Goal: Transaction & Acquisition: Purchase product/service

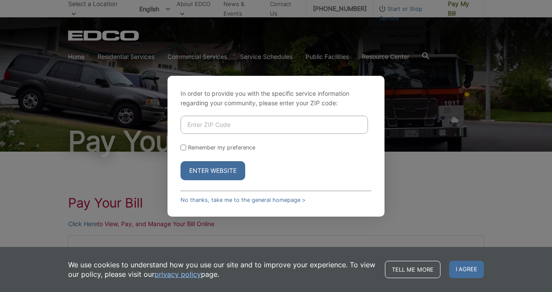
click at [291, 119] on input "Enter ZIP Code" at bounding box center [273, 125] width 187 height 18
type input "90755"
click at [221, 175] on button "Enter Website" at bounding box center [212, 170] width 65 height 19
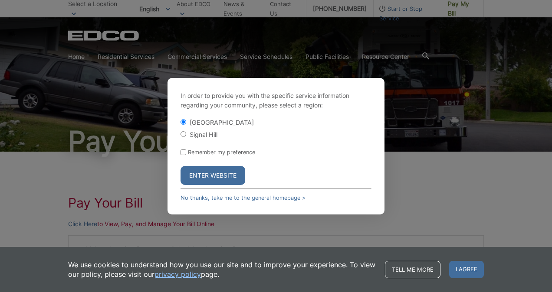
click at [182, 134] on input "Signal Hill" at bounding box center [183, 134] width 6 height 6
radio input "true"
click at [209, 180] on button "Enter Website" at bounding box center [212, 175] width 65 height 19
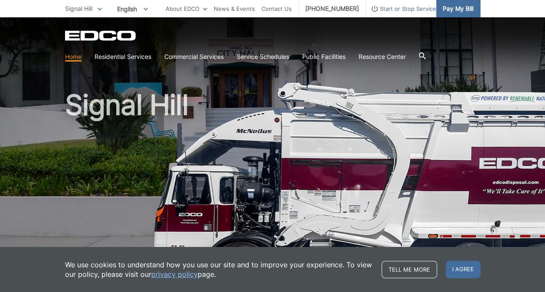
click at [460, 7] on span "Pay My Bill" at bounding box center [458, 9] width 31 height 10
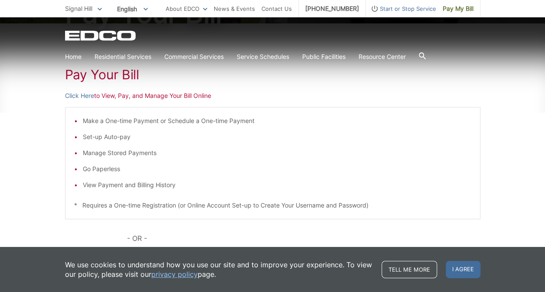
scroll to position [130, 0]
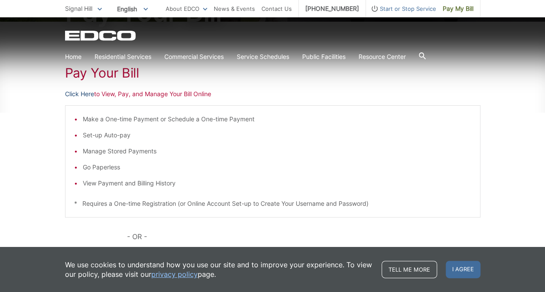
click at [76, 93] on link "Click Here" at bounding box center [79, 94] width 29 height 10
